Goal: Information Seeking & Learning: Check status

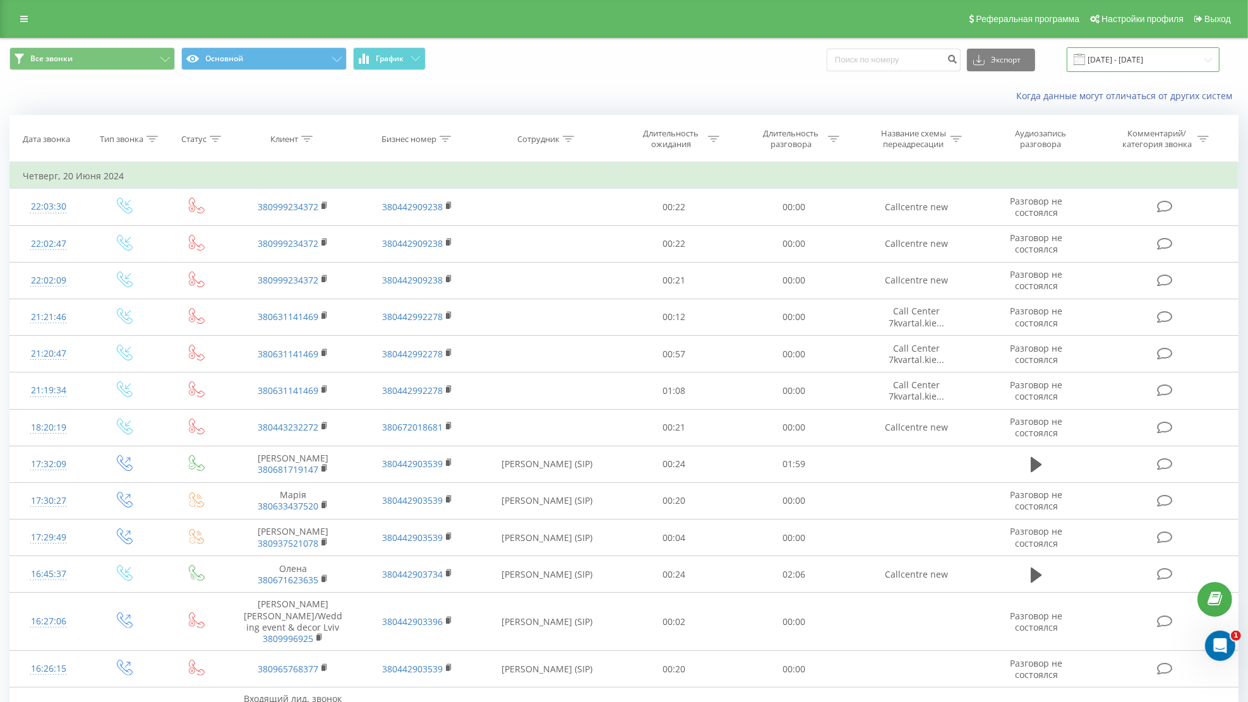
click at [1133, 62] on input "[DATE] - [DATE]" at bounding box center [1143, 59] width 153 height 25
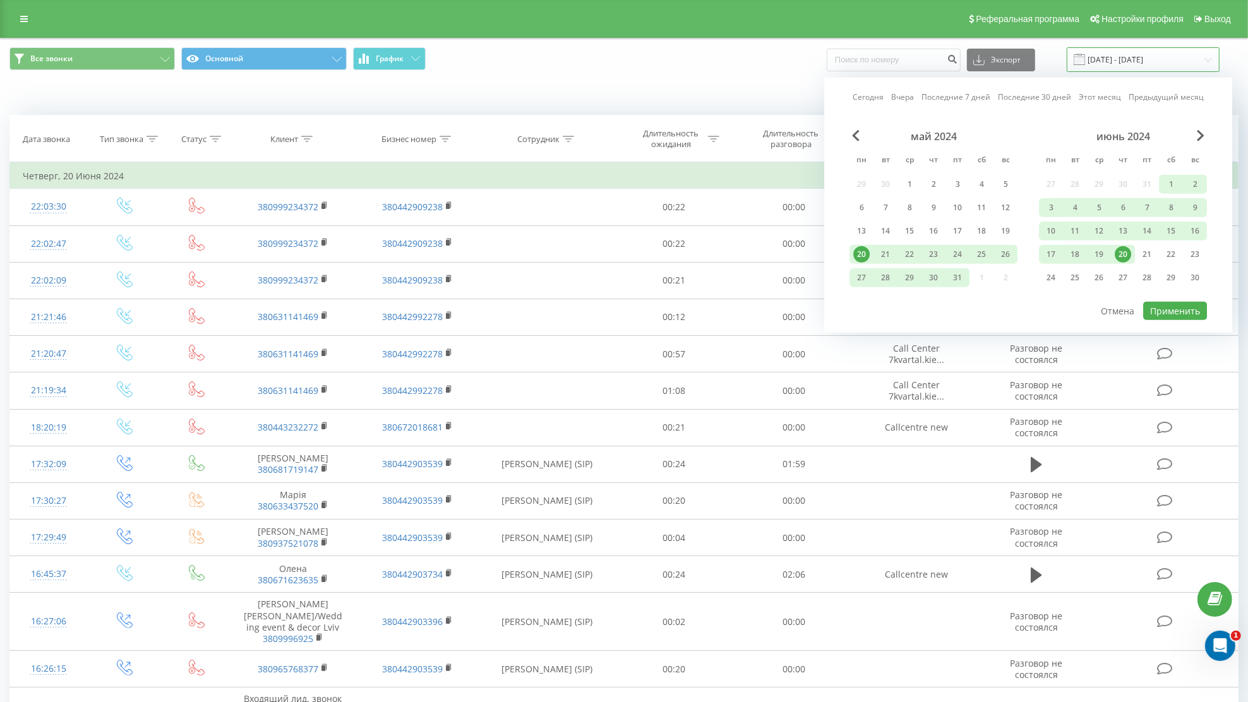
scroll to position [1, 0]
click at [1036, 99] on link "Последние 30 дней" at bounding box center [1034, 96] width 73 height 12
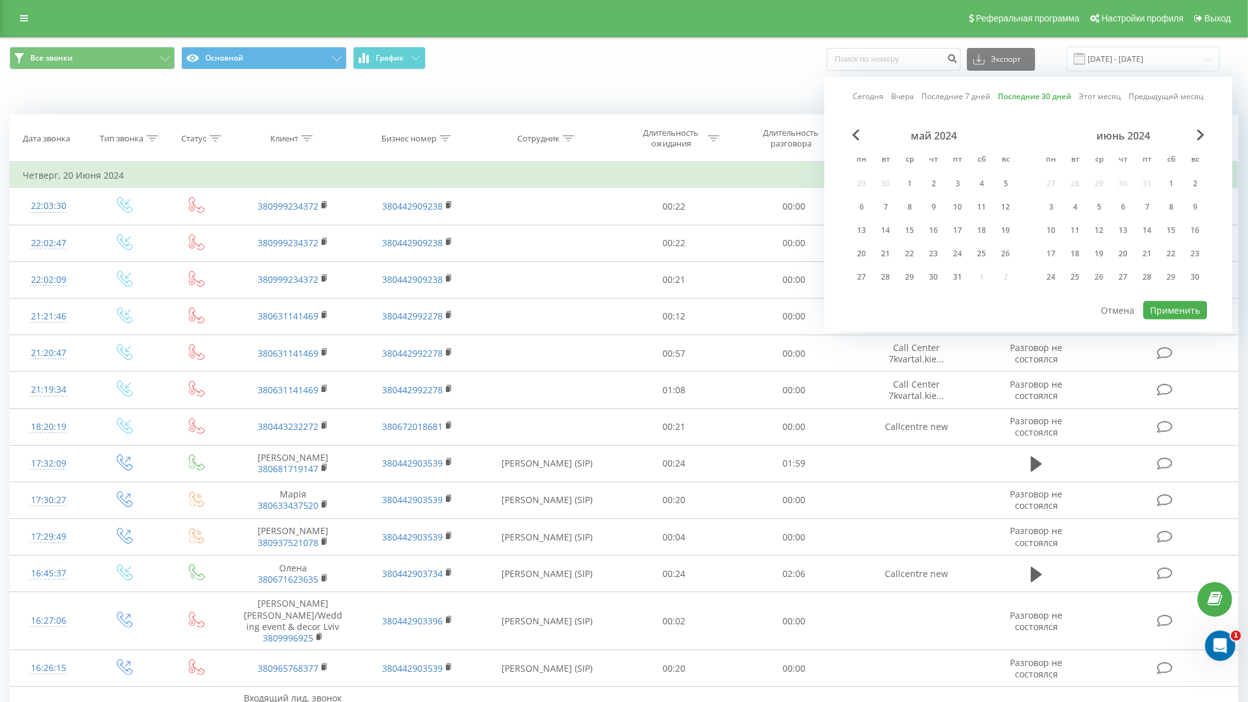
scroll to position [0, 0]
click at [1173, 308] on button "Применить" at bounding box center [1175, 311] width 64 height 18
type input "[DATE] - [DATE]"
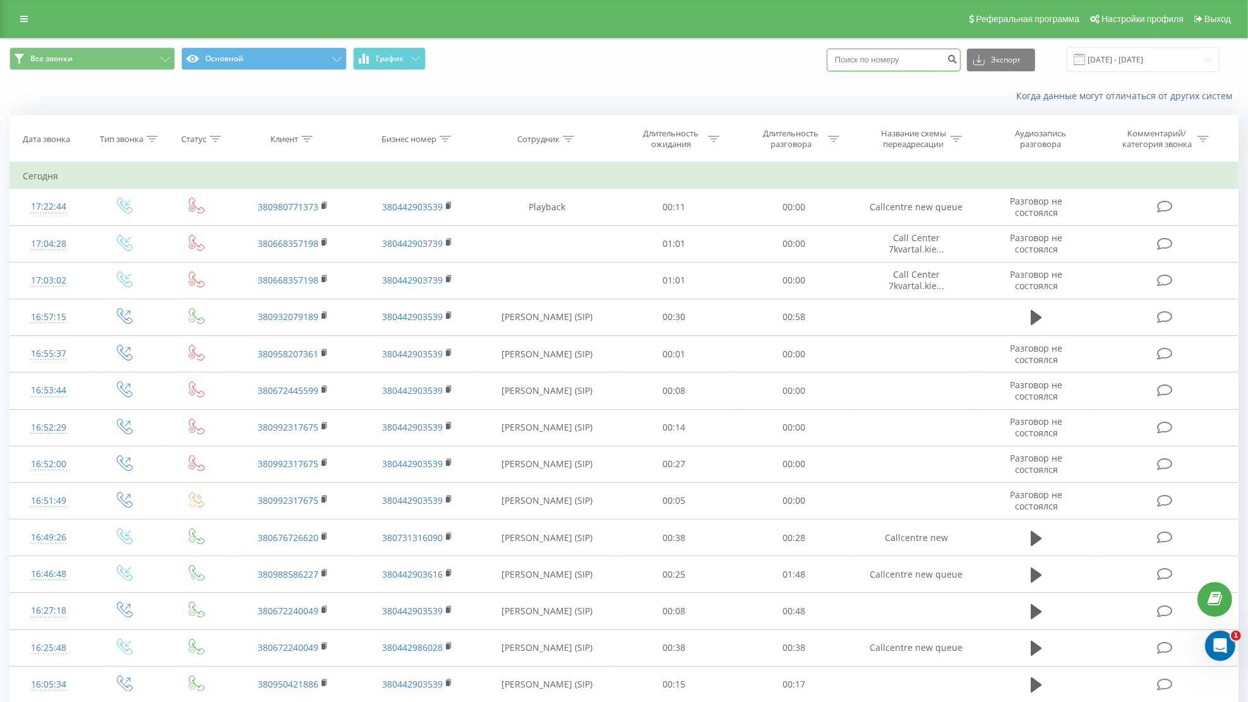
click at [882, 57] on input at bounding box center [894, 60] width 134 height 23
paste input "380958207361"
type input "380958207361"
click at [957, 61] on icon "submit" at bounding box center [952, 58] width 11 height 8
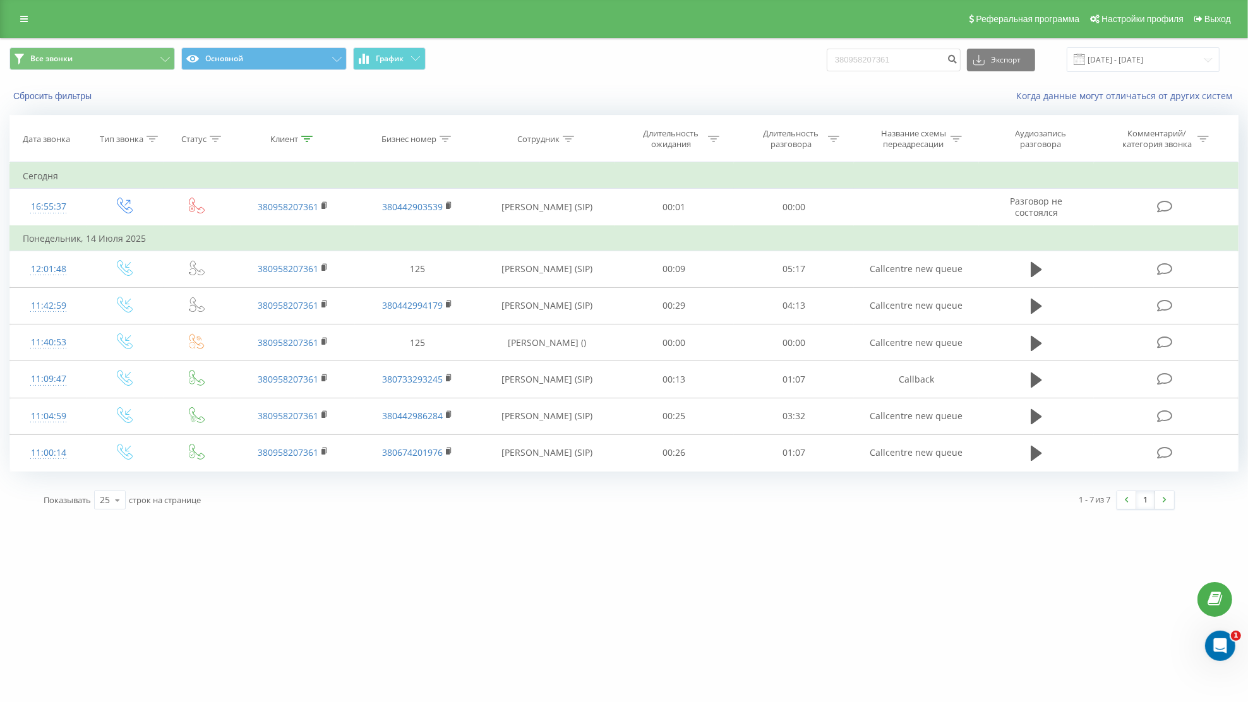
click at [887, 590] on div "[DOMAIN_NAME] 380958207361 Проекты [DOMAIN_NAME] [DOMAIN_NAME] [DOMAIN_NAME] [D…" at bounding box center [624, 351] width 1248 height 702
